Goal: Task Accomplishment & Management: Complete application form

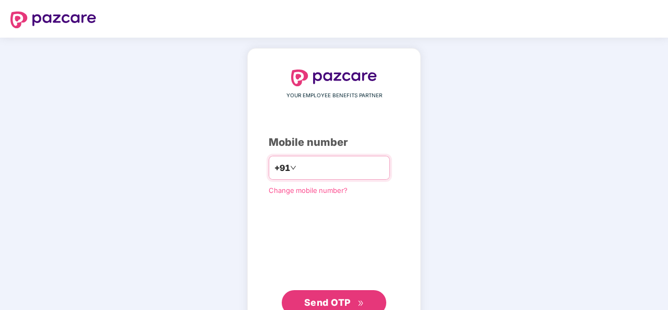
click at [320, 164] on input "number" at bounding box center [341, 167] width 86 height 17
type input "**********"
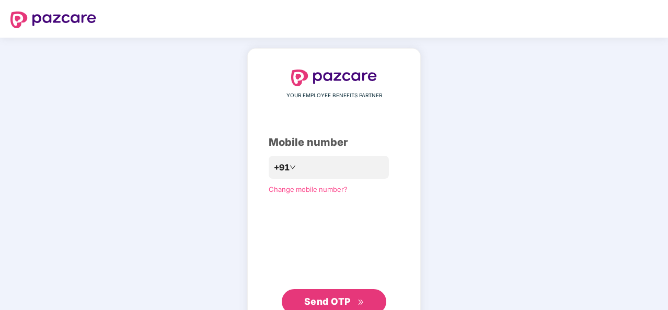
click at [324, 296] on span "Send OTP" at bounding box center [327, 301] width 47 height 11
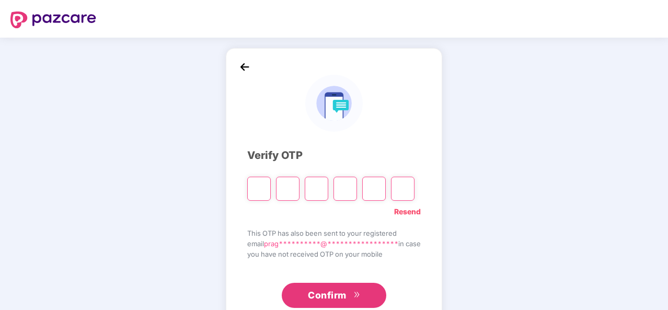
click at [255, 189] on input "Please enter verification code. Digit 1" at bounding box center [259, 189] width 24 height 24
type input "*"
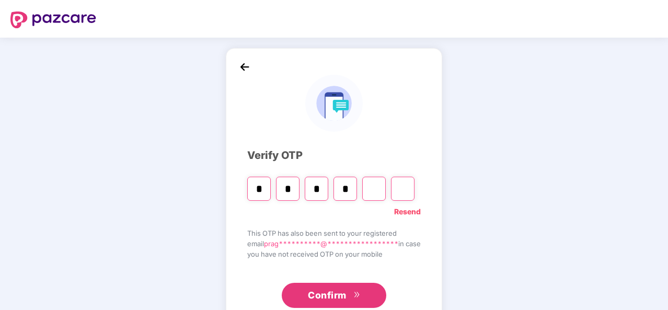
type input "*"
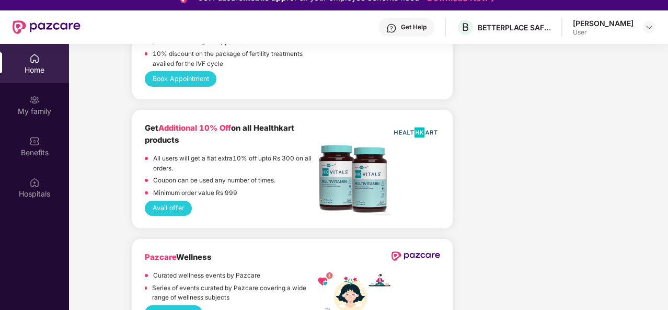
scroll to position [59, 0]
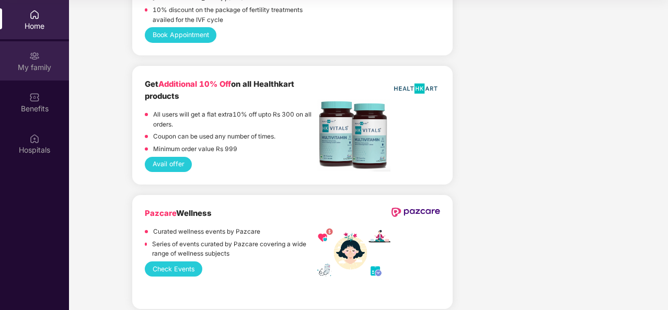
click at [22, 70] on div "My family" at bounding box center [34, 67] width 69 height 10
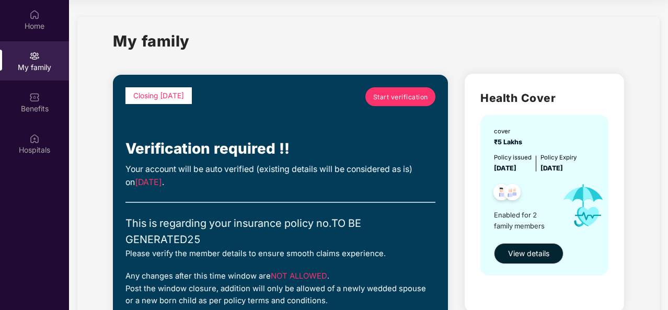
click at [394, 91] on link "Start verification" at bounding box center [400, 96] width 70 height 19
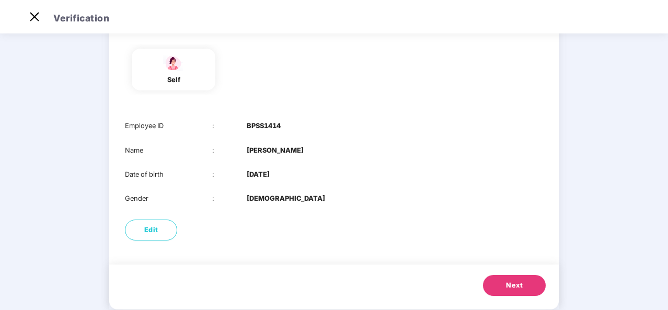
scroll to position [102, 0]
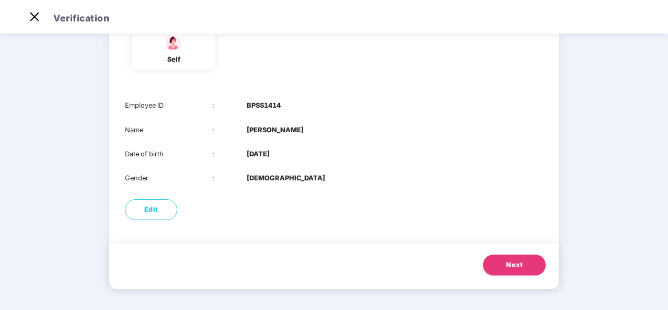
click at [502, 264] on button "Next" at bounding box center [514, 265] width 63 height 21
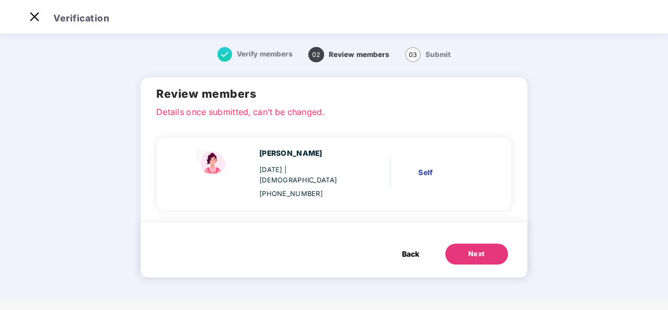
click at [471, 249] on div "Next" at bounding box center [476, 254] width 17 height 10
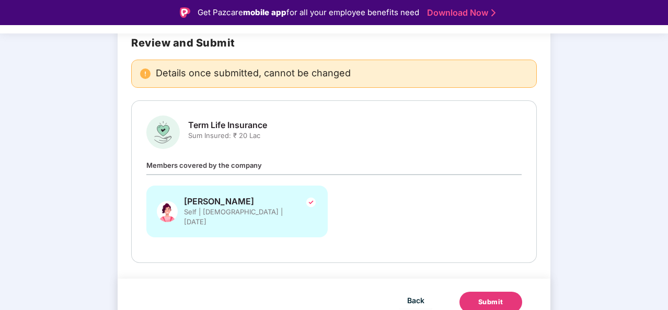
click at [481, 297] on div "Submit" at bounding box center [490, 302] width 25 height 10
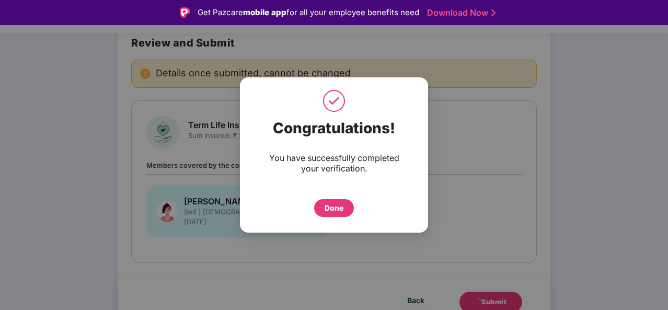
click at [328, 202] on div "Done" at bounding box center [334, 207] width 19 height 11
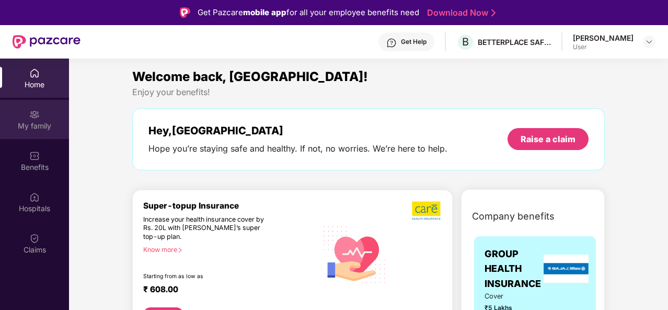
click at [38, 128] on div "My family" at bounding box center [34, 126] width 69 height 10
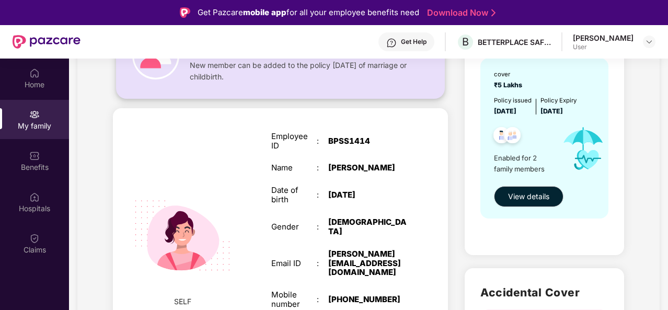
scroll to position [116, 0]
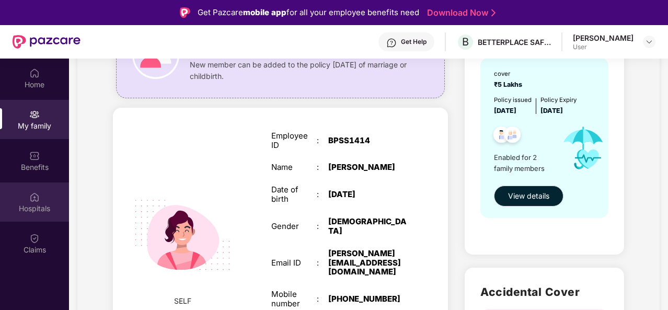
click at [41, 196] on div "Hospitals" at bounding box center [34, 201] width 69 height 39
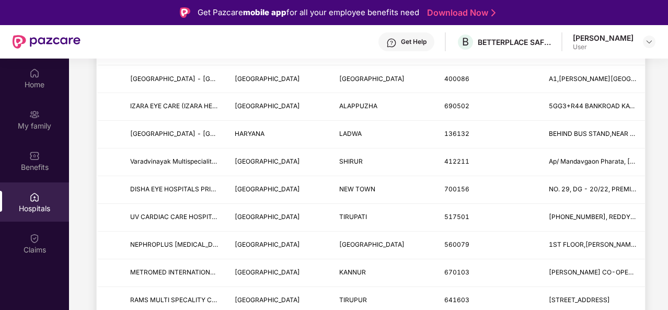
scroll to position [679, 0]
click at [339, 75] on span "[GEOGRAPHIC_DATA]" at bounding box center [371, 79] width 65 height 8
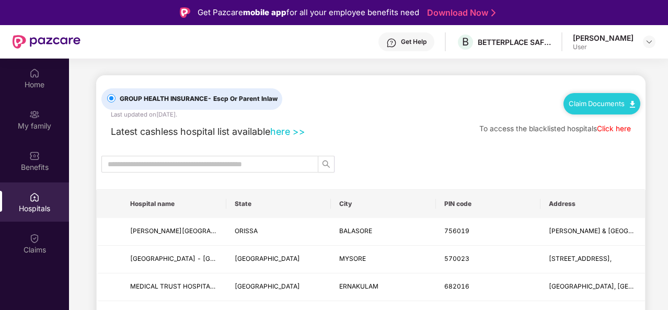
scroll to position [0, 0]
